Goal: Transaction & Acquisition: Purchase product/service

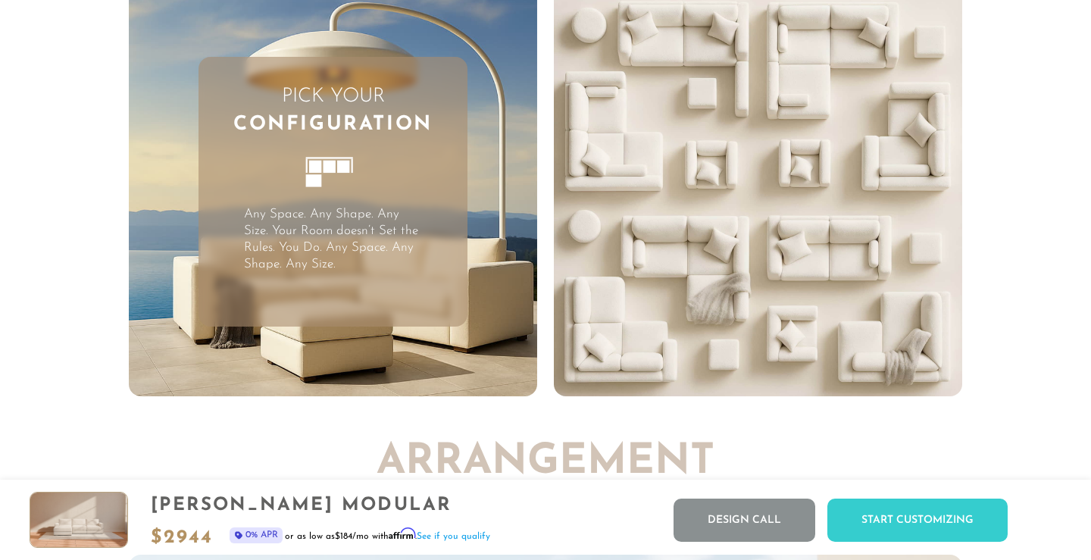
scroll to position [3759, 0]
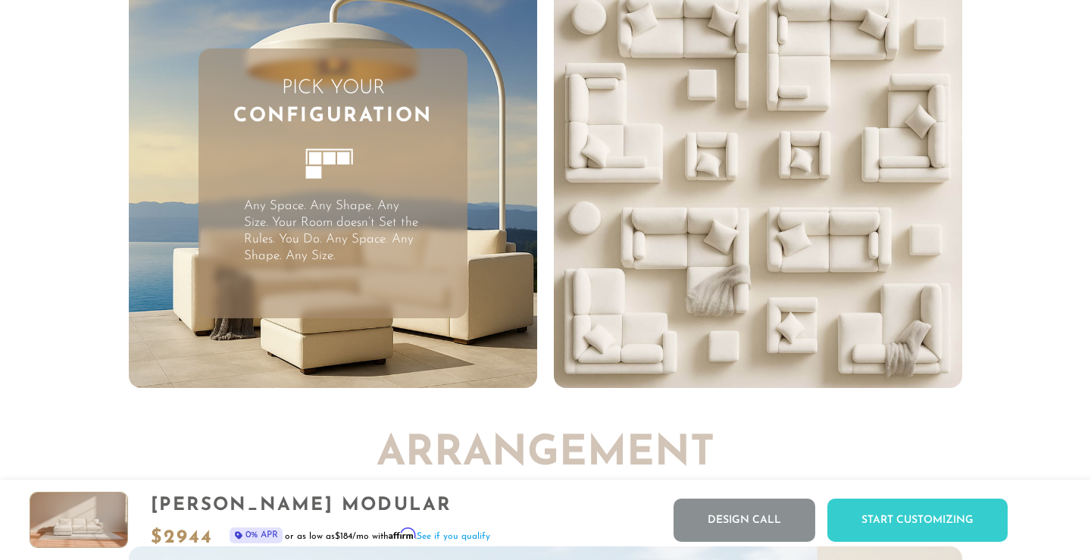
click at [333, 120] on span "Configuration" at bounding box center [332, 116] width 199 height 27
click at [599, 130] on video "Your browser does not support HTML5 video." at bounding box center [758, 184] width 408 height 408
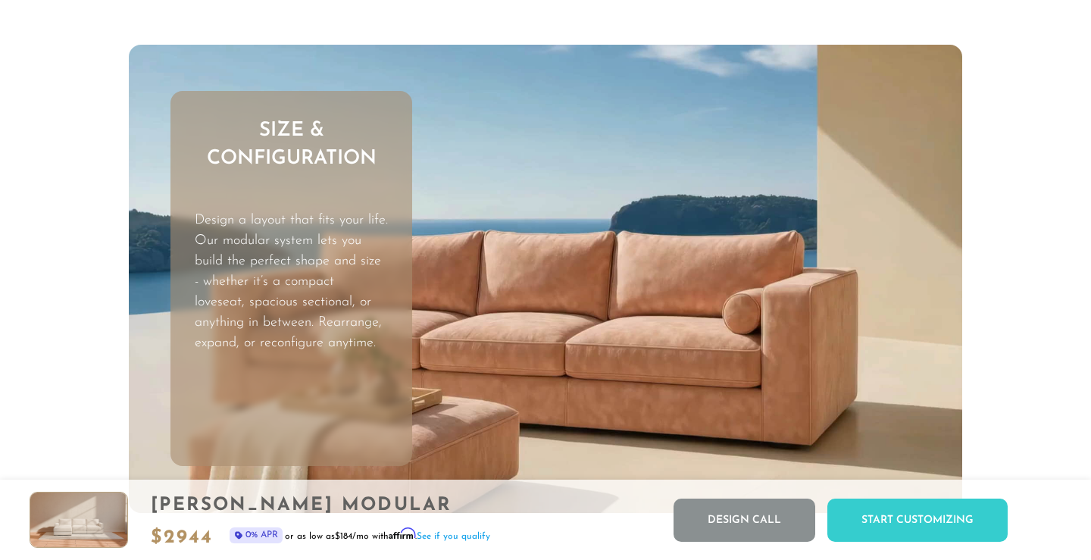
scroll to position [4231, 0]
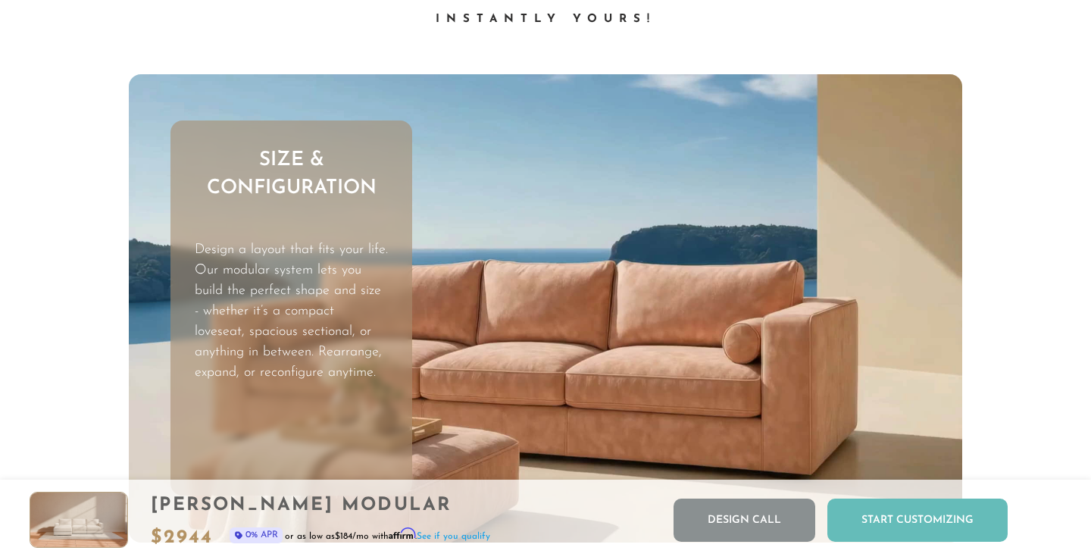
click at [905, 519] on div "Start Customizing" at bounding box center [917, 520] width 180 height 43
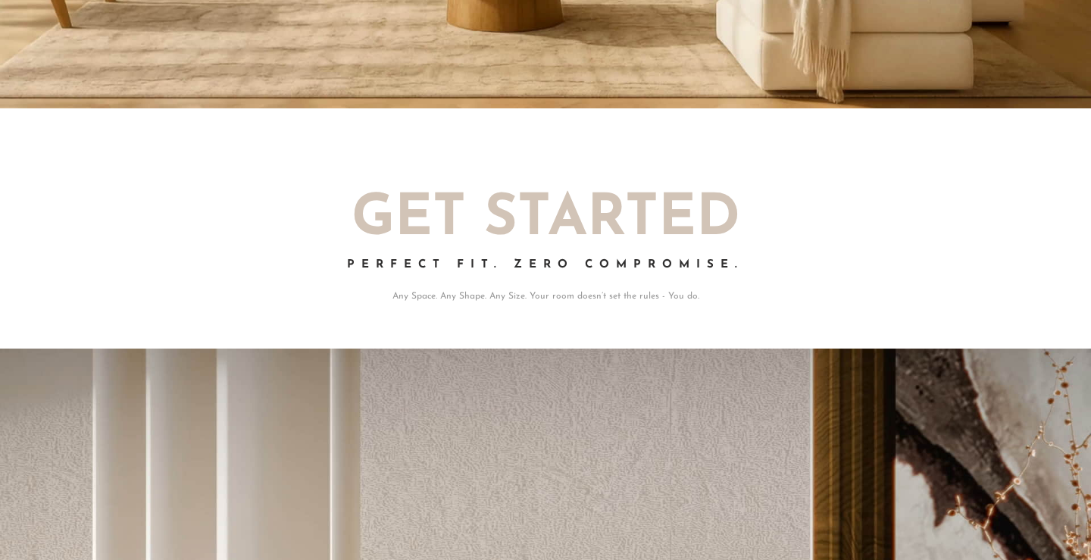
scroll to position [0, 0]
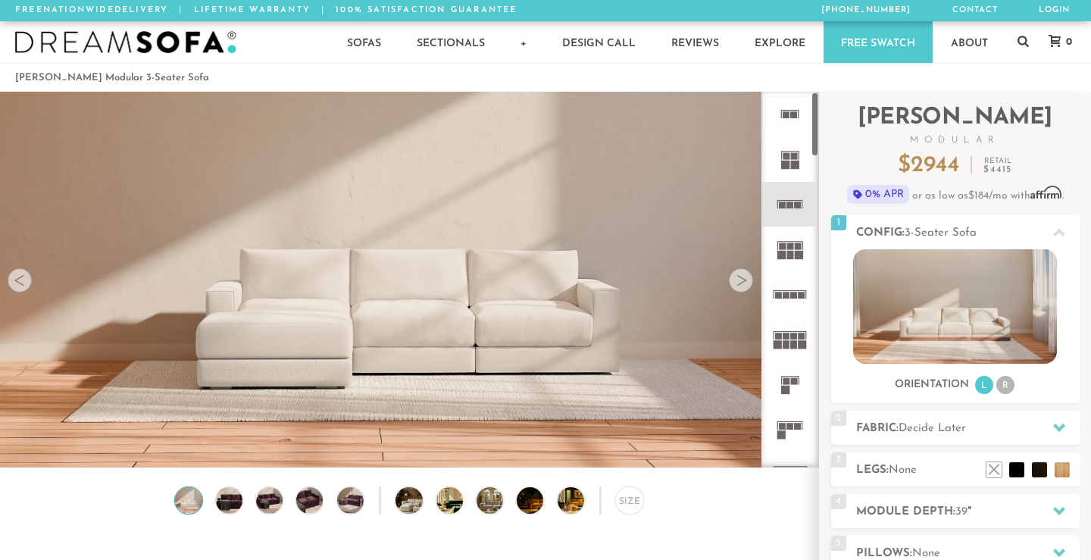
click at [788, 386] on rect at bounding box center [785, 390] width 8 height 8
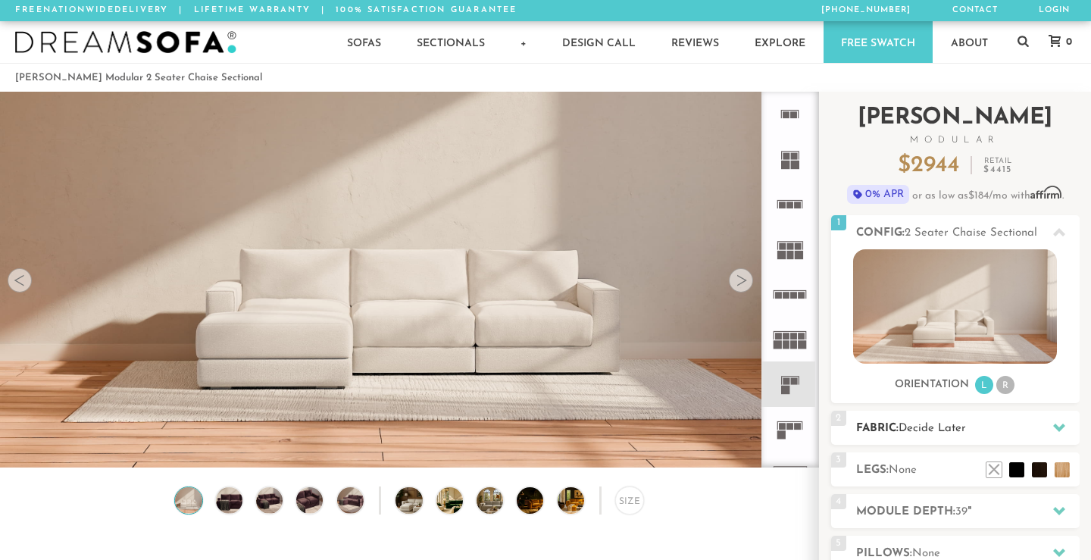
click at [1060, 429] on icon at bounding box center [1059, 428] width 12 height 8
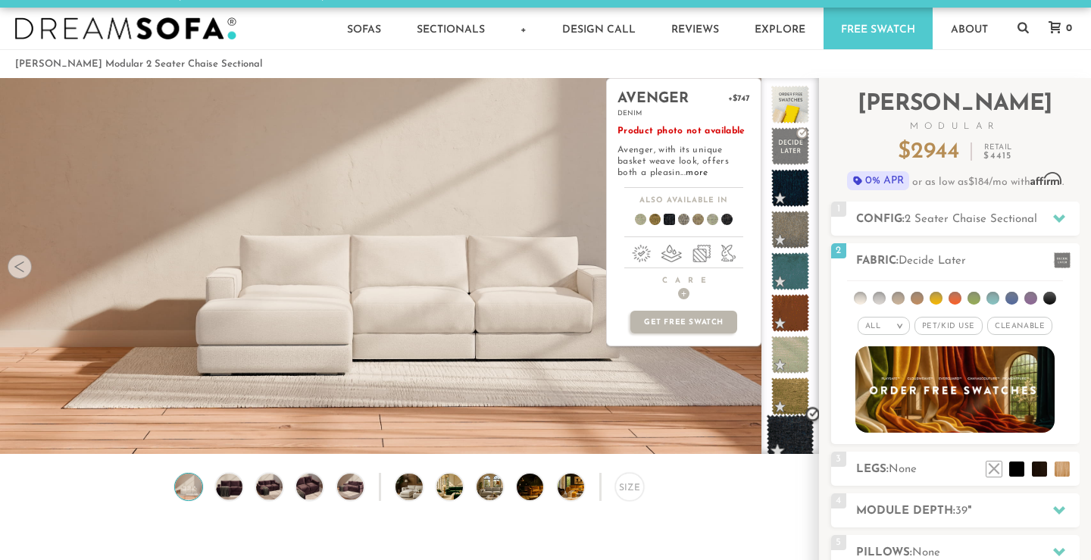
click at [786, 444] on span at bounding box center [791, 438] width 48 height 48
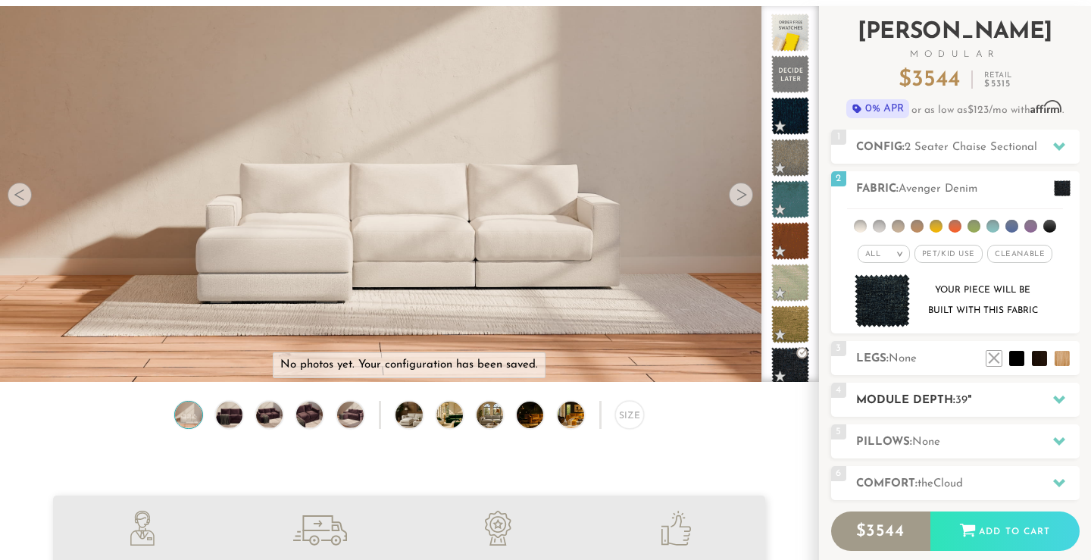
scroll to position [92, 0]
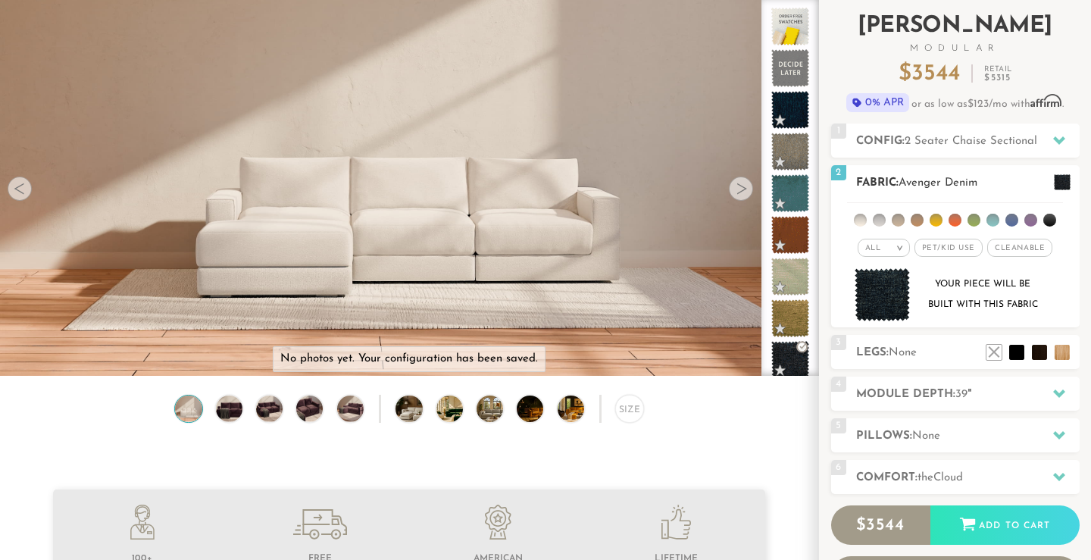
click at [858, 221] on li at bounding box center [860, 220] width 13 height 13
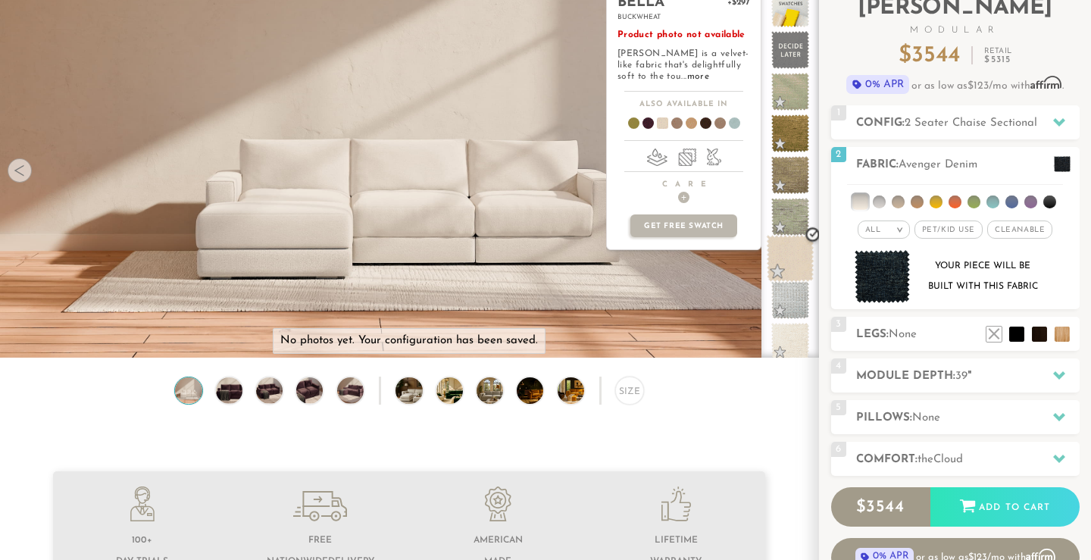
scroll to position [106, 0]
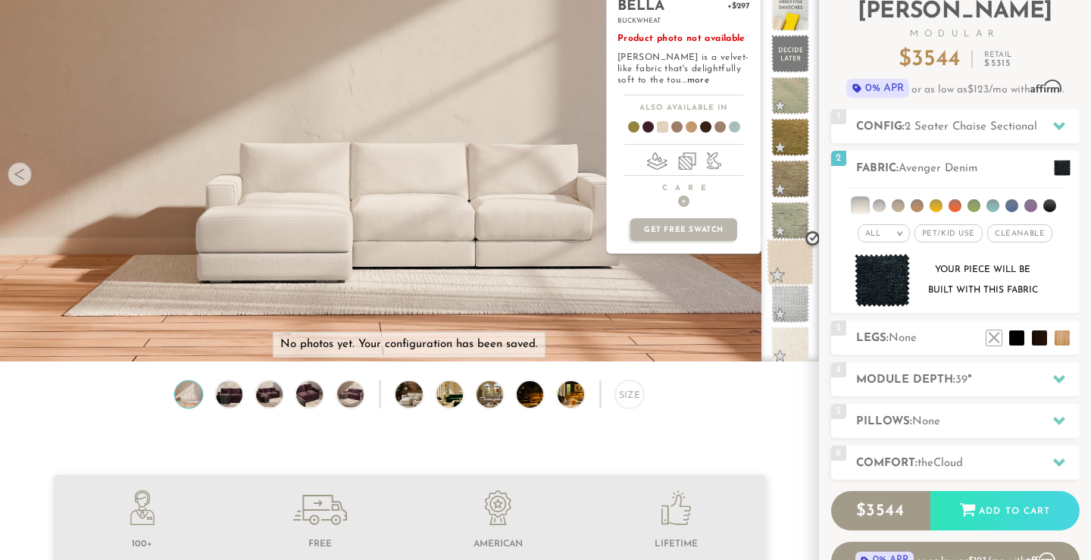
click at [775, 258] on span at bounding box center [791, 263] width 48 height 48
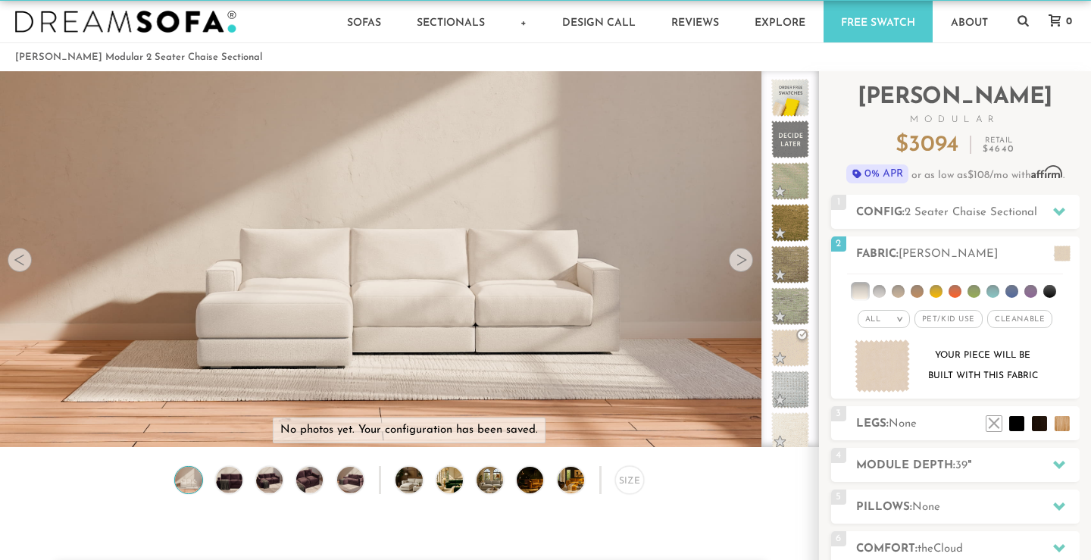
scroll to position [0, 0]
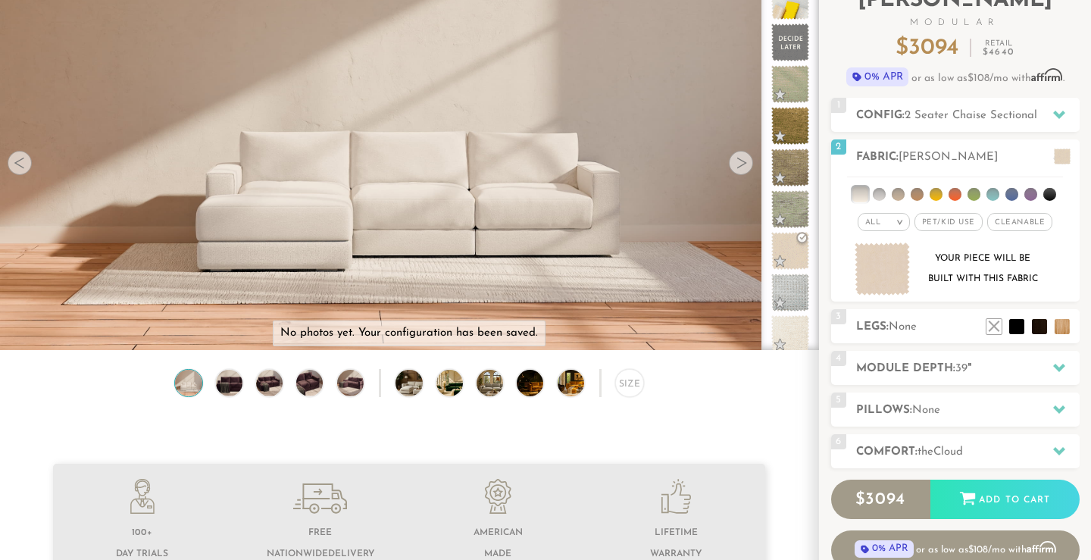
click at [738, 184] on video at bounding box center [409, 113] width 818 height 409
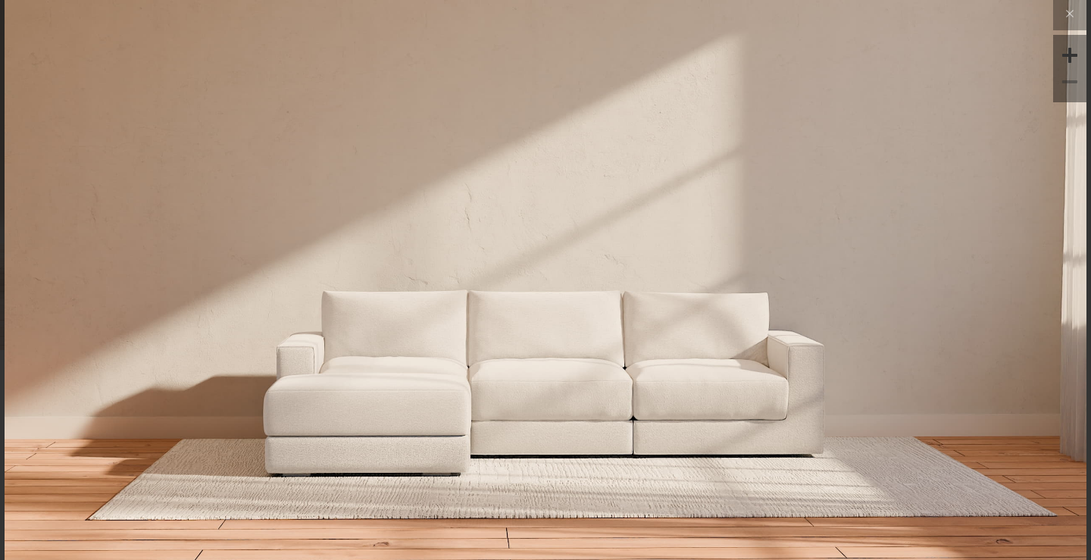
click at [248, 485] on img at bounding box center [546, 538] width 1082 height 1082
click at [483, 405] on img at bounding box center [546, 538] width 1082 height 1082
